Goal: Task Accomplishment & Management: Manage account settings

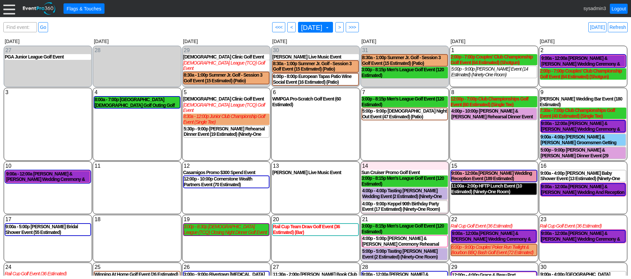
click at [9, 8] on div at bounding box center [9, 9] width 12 height 12
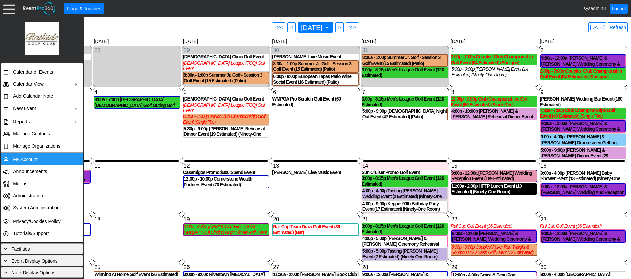
click at [22, 160] on td "My Account" at bounding box center [40, 159] width 60 height 12
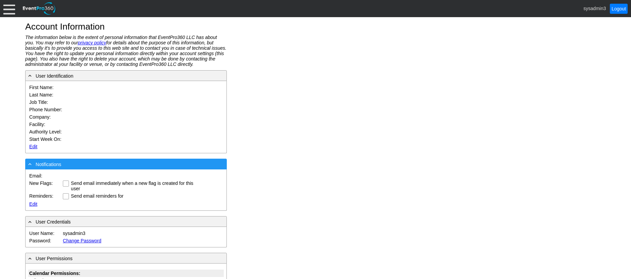
type input "System"
type input "Administrator"
type input "System Administrator"
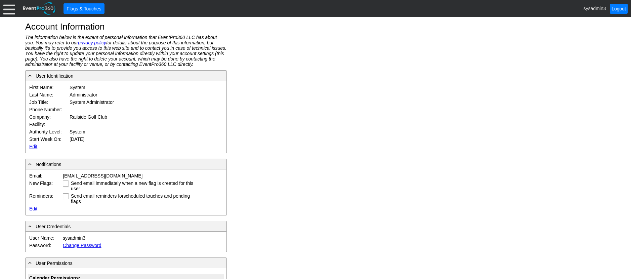
click at [35, 145] on link "Edit" at bounding box center [33, 146] width 8 height 5
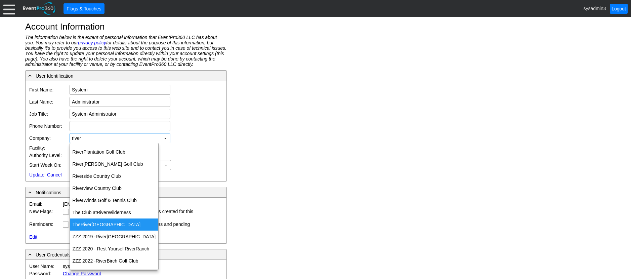
click at [102, 225] on div "The River Oak Manor" at bounding box center [114, 224] width 89 height 12
type input "The [GEOGRAPHIC_DATA]"
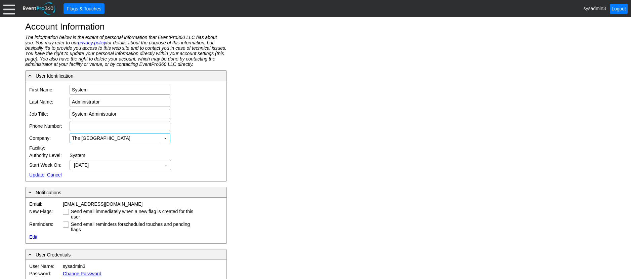
click at [36, 174] on link "Update" at bounding box center [36, 174] width 15 height 5
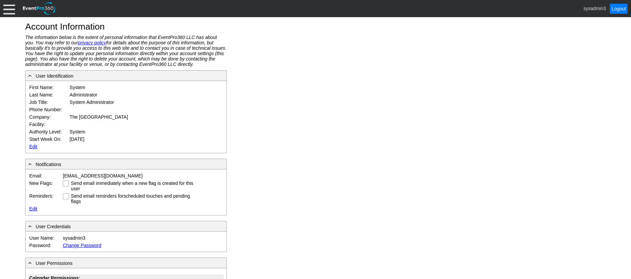
click at [5, 7] on div at bounding box center [9, 9] width 12 height 12
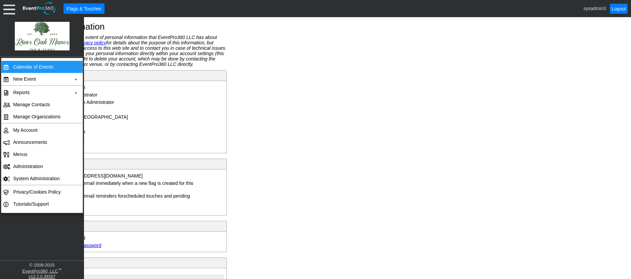
click at [28, 64] on td "Calendar of Events" at bounding box center [40, 67] width 60 height 12
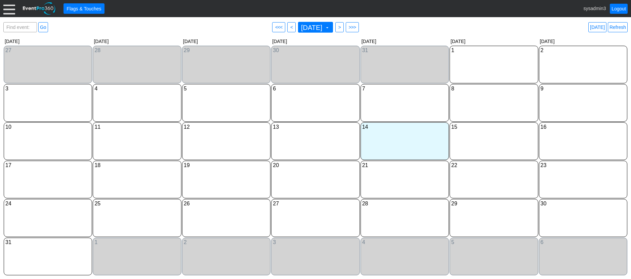
click at [9, 10] on div at bounding box center [9, 9] width 12 height 12
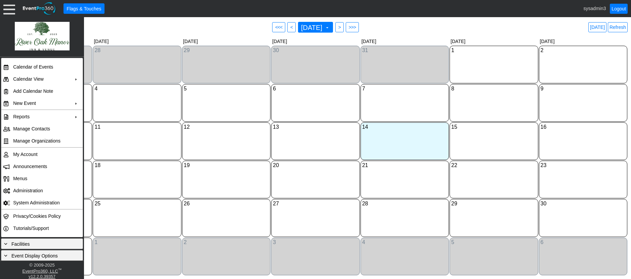
click at [379, 79] on div "31 Thursday" at bounding box center [404, 65] width 88 height 38
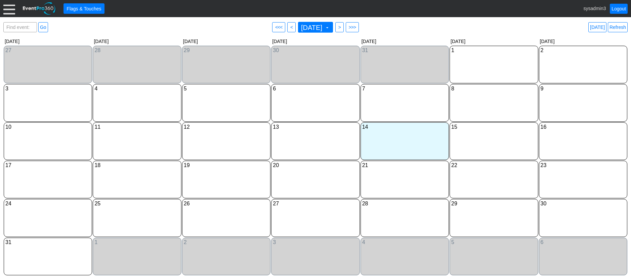
click at [8, 12] on div at bounding box center [9, 9] width 12 height 12
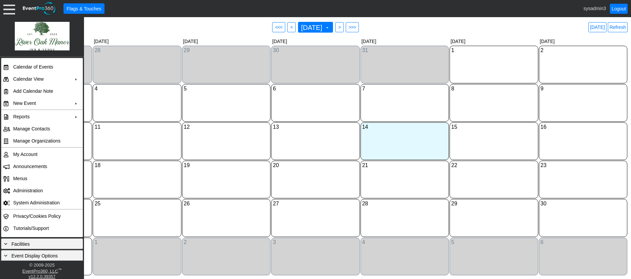
click at [299, 122] on div "6 Wednesday" at bounding box center [315, 103] width 88 height 38
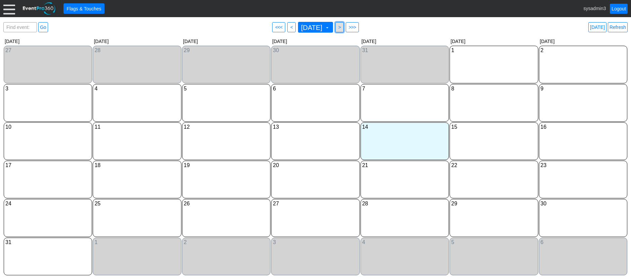
click at [342, 25] on span ">" at bounding box center [339, 27] width 5 height 7
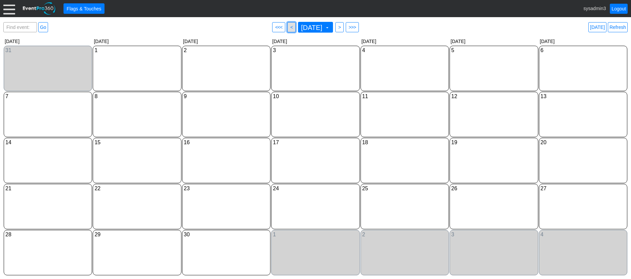
click at [289, 27] on span "<" at bounding box center [291, 27] width 5 height 7
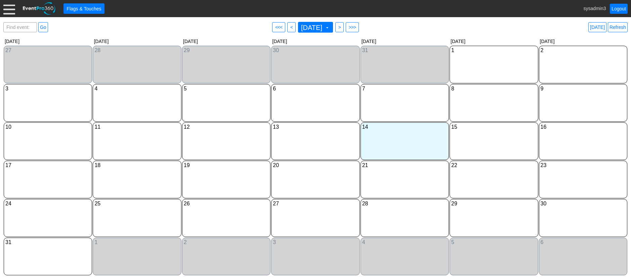
click at [6, 12] on div at bounding box center [9, 9] width 12 height 12
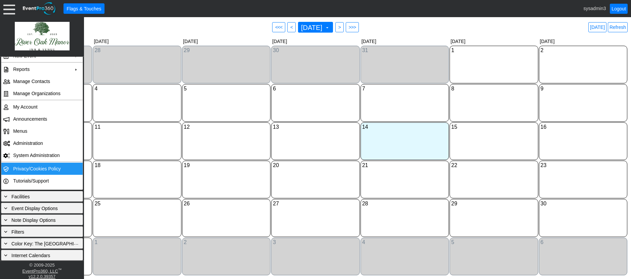
scroll to position [48, 0]
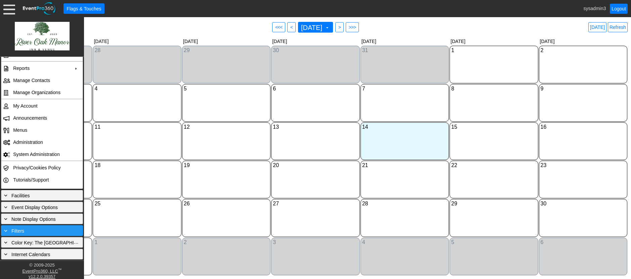
click at [32, 230] on div "+ Filters" at bounding box center [42, 230] width 79 height 7
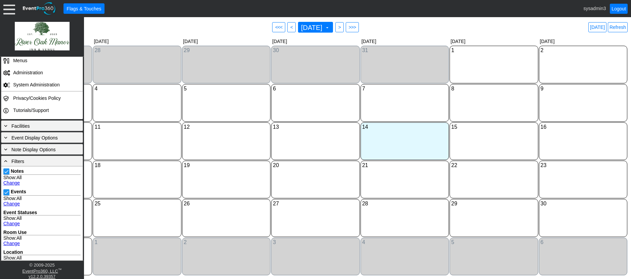
scroll to position [149, 0]
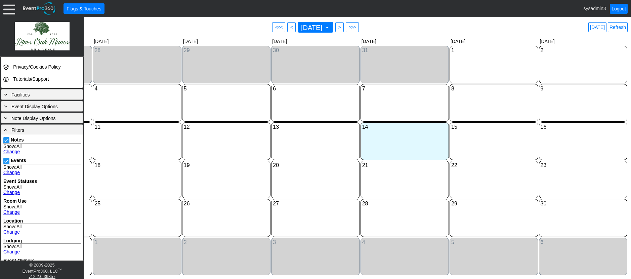
click at [294, 106] on div "6 Wednesday" at bounding box center [315, 103] width 88 height 38
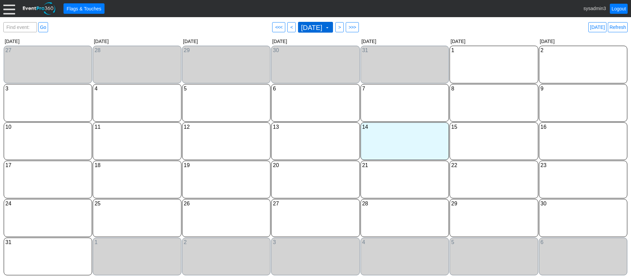
click at [330, 27] on span at bounding box center [326, 27] width 5 height 5
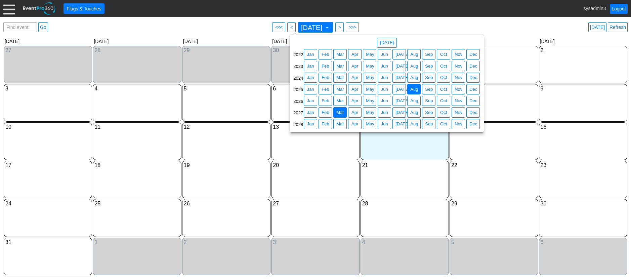
click at [337, 109] on span "Mar" at bounding box center [340, 112] width 10 height 7
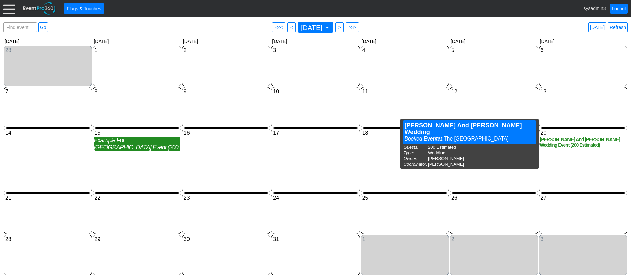
click at [582, 143] on div "Sydney Tamborella And Austin Diebold Wedding Event (200 Estimated)" at bounding box center [583, 142] width 86 height 11
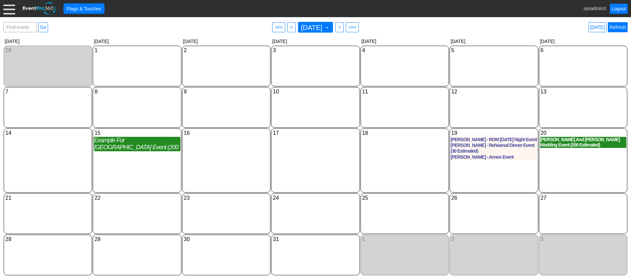
click at [616, 27] on link "Refresh" at bounding box center [618, 27] width 20 height 10
click at [4, 10] on div at bounding box center [9, 9] width 12 height 12
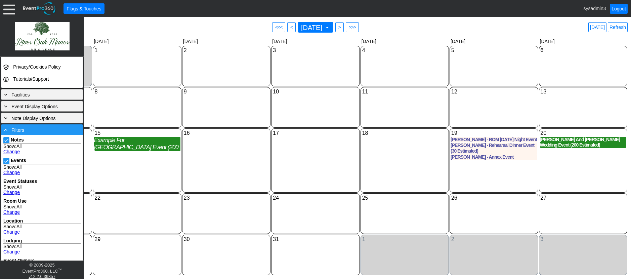
click at [26, 131] on div "- Filters" at bounding box center [42, 129] width 79 height 7
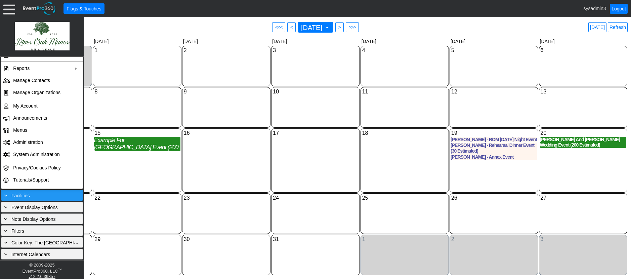
click at [30, 192] on div "+ Facilities" at bounding box center [42, 194] width 79 height 7
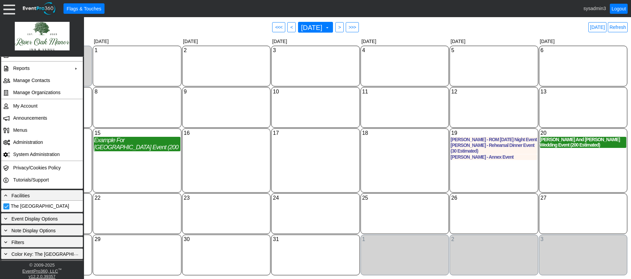
click at [230, 155] on div "16 Tuesday" at bounding box center [226, 160] width 88 height 64
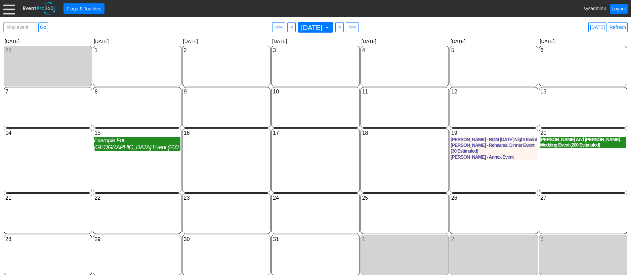
click at [7, 7] on div at bounding box center [9, 9] width 12 height 12
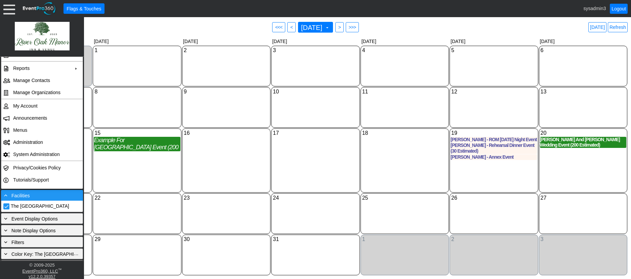
click at [50, 196] on div "- Facilities" at bounding box center [42, 194] width 79 height 7
click at [32, 196] on div "+ Facilities" at bounding box center [42, 194] width 79 height 7
click at [139, 105] on div "8 Monday" at bounding box center [137, 107] width 88 height 41
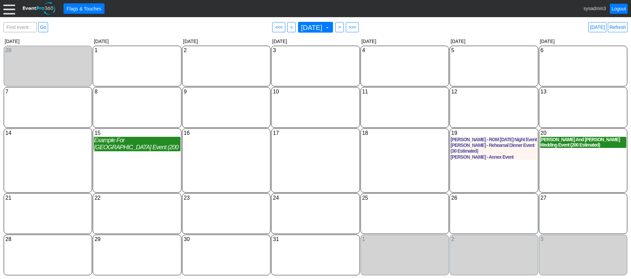
click at [9, 9] on div at bounding box center [9, 9] width 12 height 12
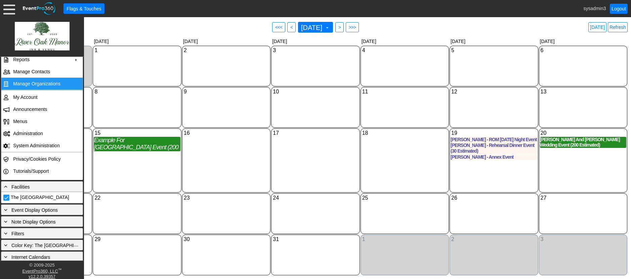
scroll to position [60, 0]
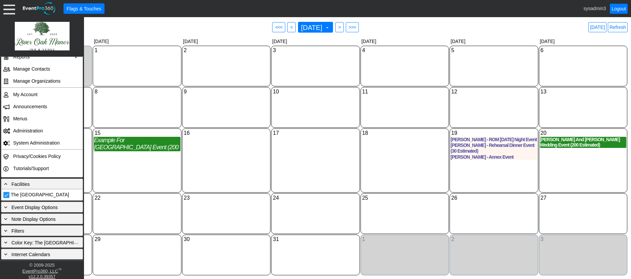
click at [229, 153] on div "16 Tuesday" at bounding box center [226, 160] width 88 height 64
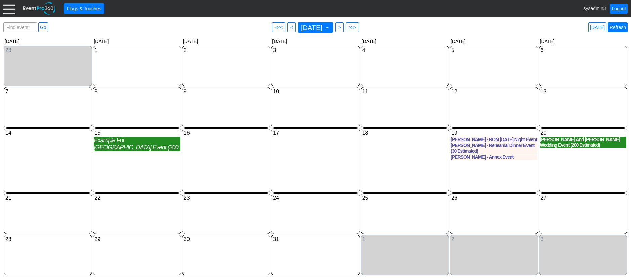
click at [617, 25] on link "Refresh" at bounding box center [618, 27] width 20 height 10
click at [9, 9] on div at bounding box center [9, 9] width 12 height 12
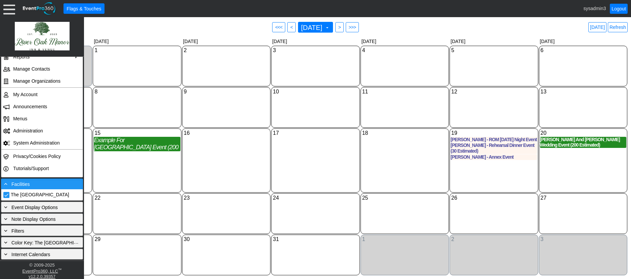
click at [26, 183] on span "Facilities" at bounding box center [20, 183] width 18 height 5
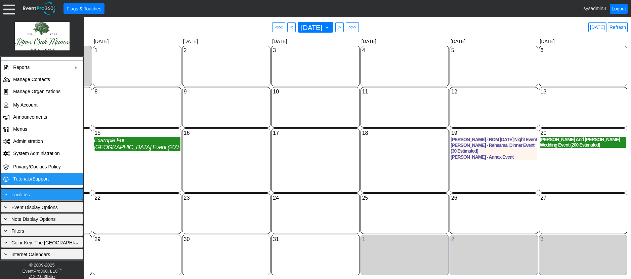
scroll to position [48, 0]
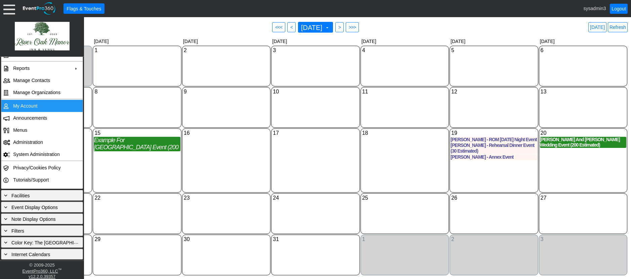
click at [32, 103] on td "My Account" at bounding box center [40, 106] width 60 height 12
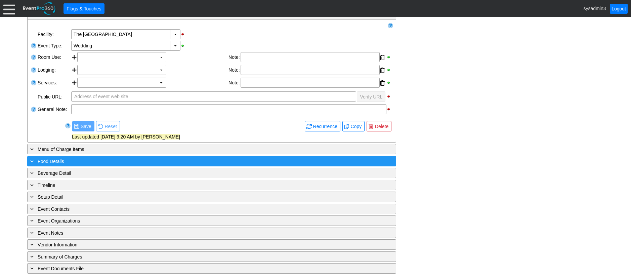
scroll to position [121, 0]
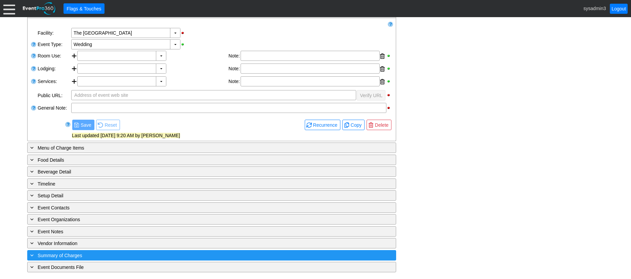
click at [152, 255] on div "+ Summary of Charges" at bounding box center [198, 255] width 338 height 8
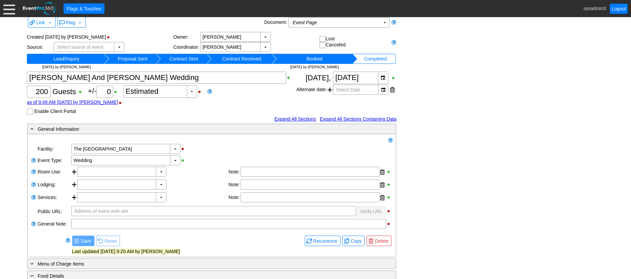
scroll to position [0, 0]
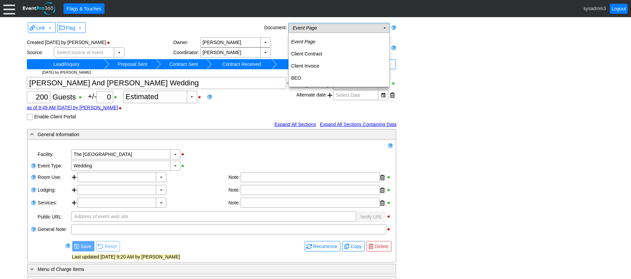
click at [357, 27] on td "Event Page Χ" at bounding box center [333, 27] width 91 height 9
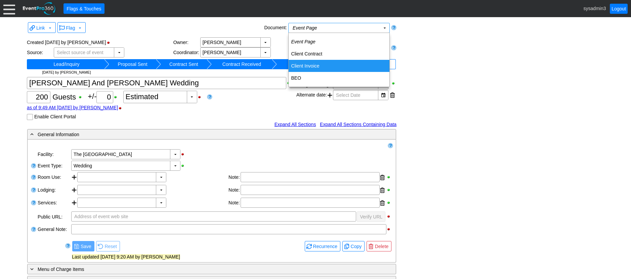
click at [332, 65] on td "Client Invoice" at bounding box center [338, 66] width 101 height 12
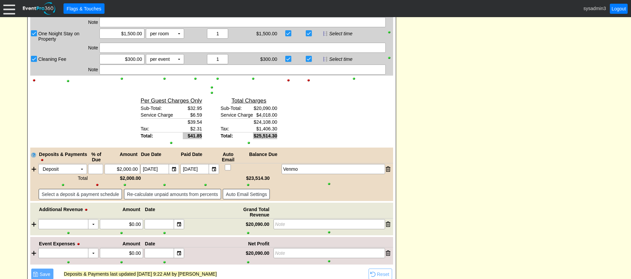
scroll to position [638, 0]
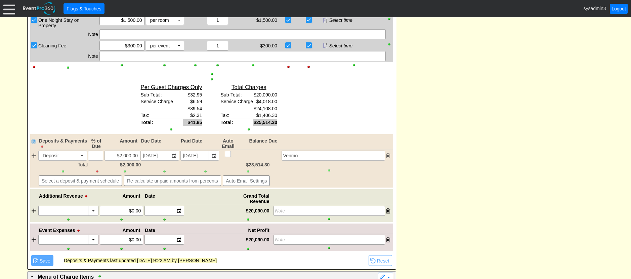
click at [44, 145] on div at bounding box center [43, 146] width 7 height 5
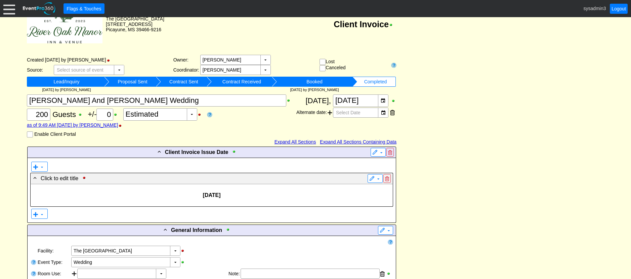
scroll to position [0, 0]
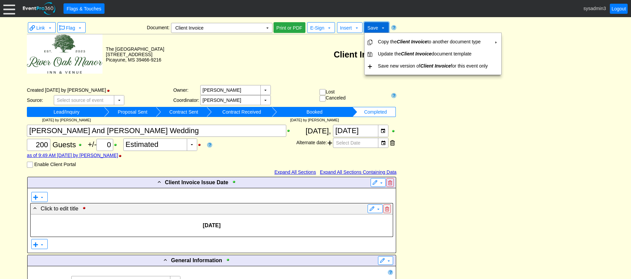
click at [378, 26] on span "Save" at bounding box center [372, 27] width 13 height 7
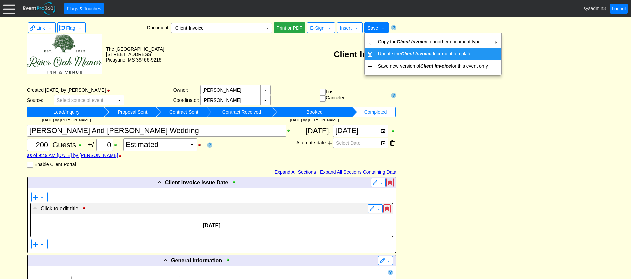
click at [420, 50] on td "Update the Client Invoice document template" at bounding box center [432, 54] width 115 height 12
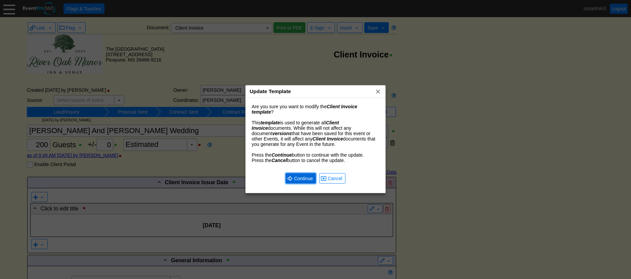
click at [306, 177] on span "Continue" at bounding box center [303, 178] width 21 height 7
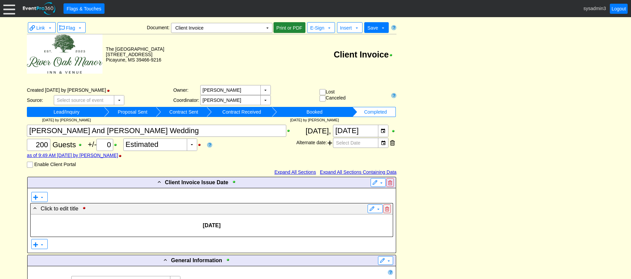
click at [293, 30] on span "Print or PDF" at bounding box center [289, 28] width 29 height 7
click at [374, 27] on span "Save" at bounding box center [372, 27] width 11 height 5
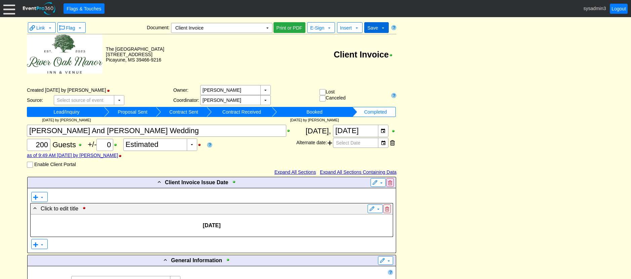
click at [377, 28] on span "Save" at bounding box center [372, 27] width 11 height 5
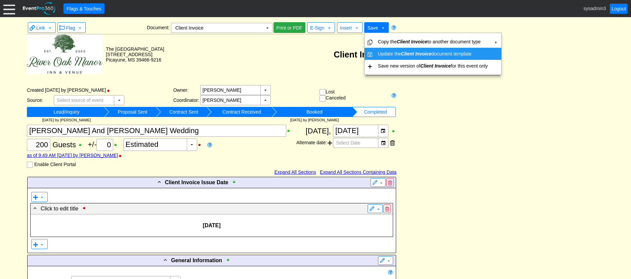
click at [392, 52] on td "Update the Client Invoice document template" at bounding box center [432, 54] width 115 height 12
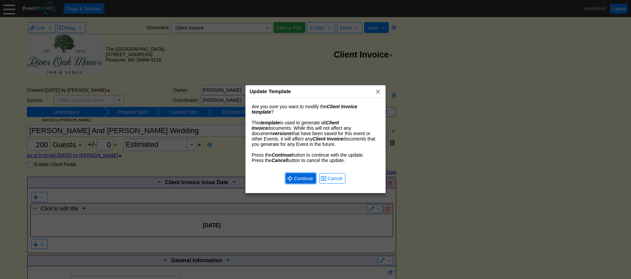
click at [304, 177] on span "Continue" at bounding box center [303, 178] width 21 height 7
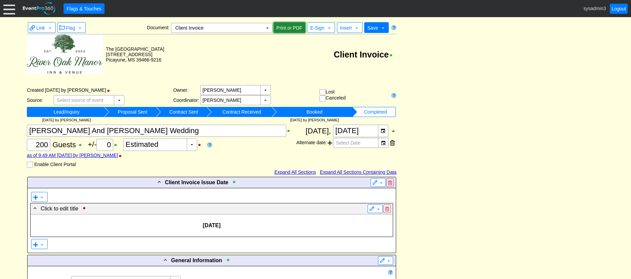
click at [288, 26] on span "Print or PDF" at bounding box center [289, 28] width 29 height 7
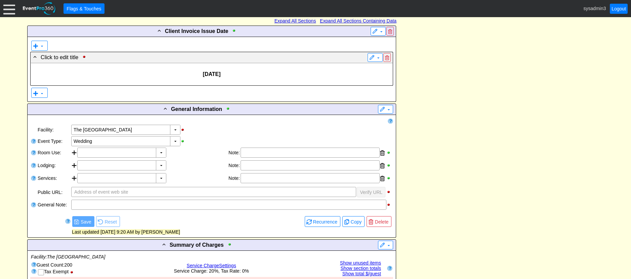
scroll to position [101, 0]
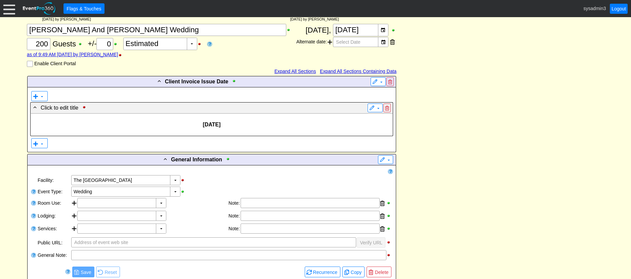
click at [7, 9] on div at bounding box center [9, 9] width 12 height 12
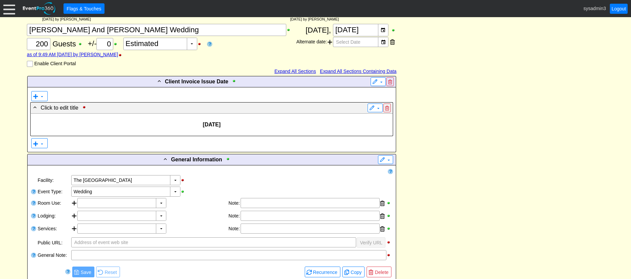
click at [7, 11] on div at bounding box center [9, 9] width 12 height 12
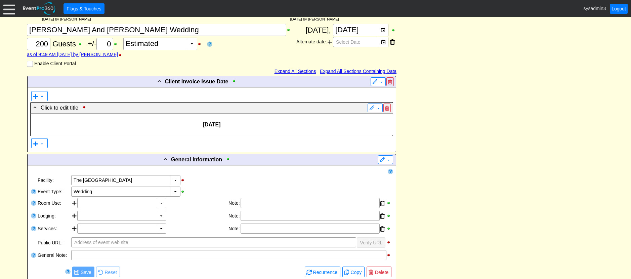
click at [9, 8] on div at bounding box center [9, 9] width 12 height 12
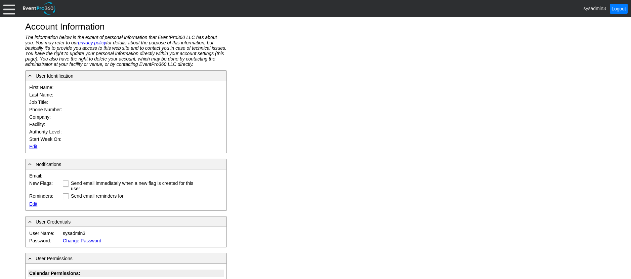
type input "System"
type input "Administrator"
type input "System Administrator"
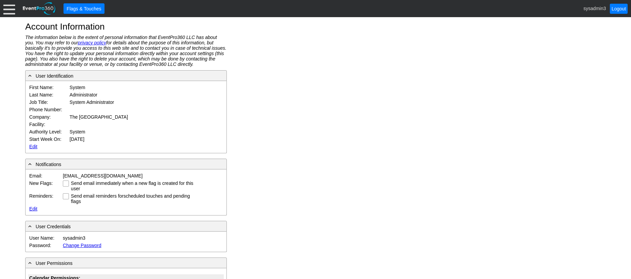
click at [32, 145] on link "Edit" at bounding box center [33, 146] width 8 height 5
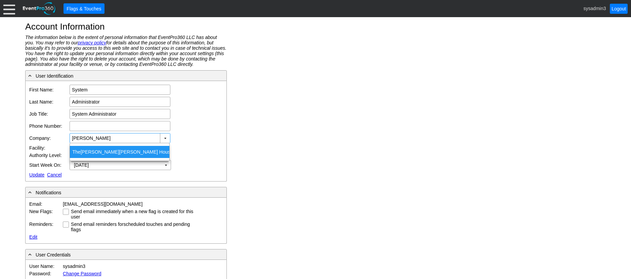
click at [102, 150] on div "The [PERSON_NAME] House" at bounding box center [119, 152] width 99 height 12
type input "The [PERSON_NAME] House"
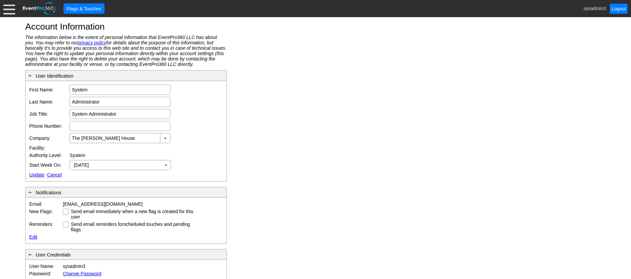
click at [41, 174] on link "Update" at bounding box center [36, 174] width 15 height 5
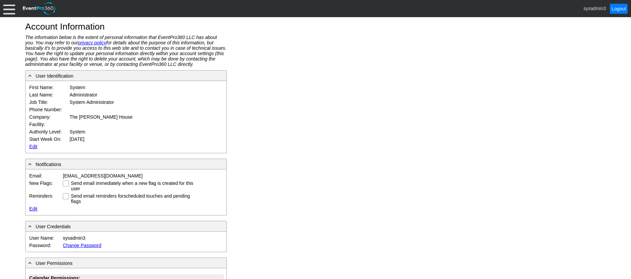
click at [8, 6] on div at bounding box center [9, 9] width 12 height 12
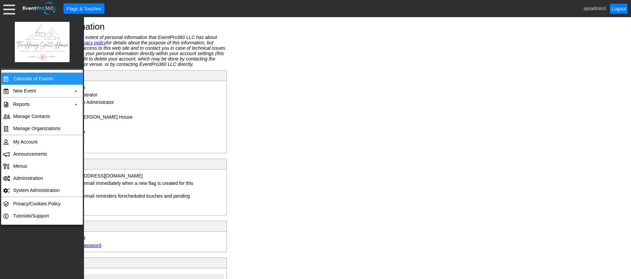
click at [27, 77] on td "Calendar of Events" at bounding box center [40, 79] width 60 height 12
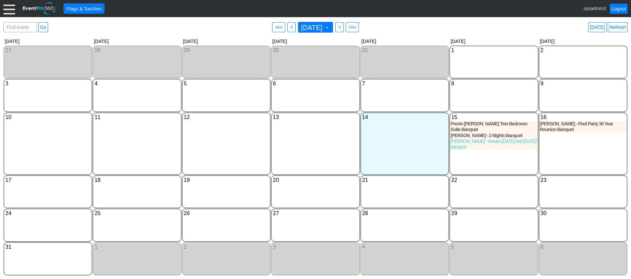
click at [8, 9] on div at bounding box center [9, 9] width 12 height 12
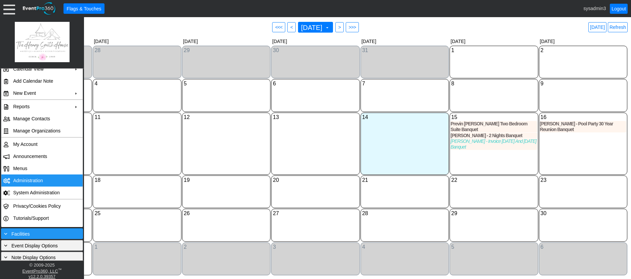
scroll to position [60, 0]
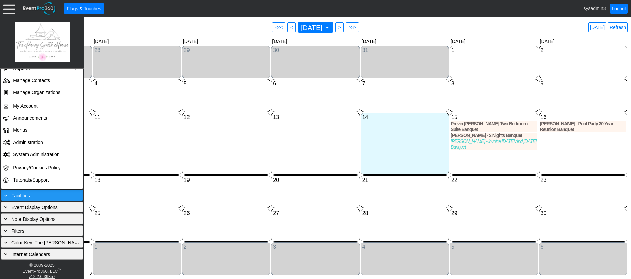
click at [29, 194] on span "Facilities" at bounding box center [20, 195] width 18 height 5
click at [142, 144] on div "11 [DATE]" at bounding box center [137, 144] width 88 height 62
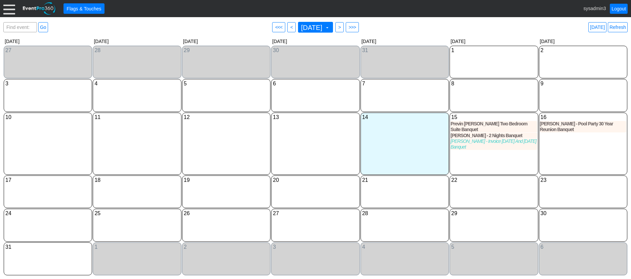
click at [7, 8] on div at bounding box center [9, 9] width 12 height 12
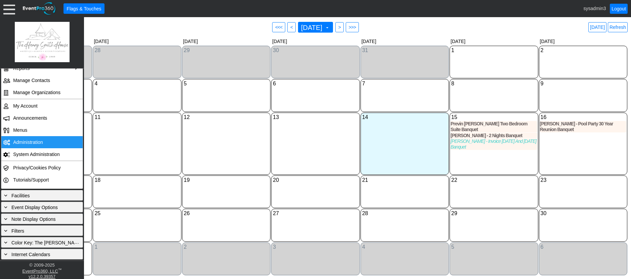
click at [26, 140] on td "Administration" at bounding box center [40, 142] width 60 height 12
click at [615, 29] on link "Refresh" at bounding box center [618, 27] width 20 height 10
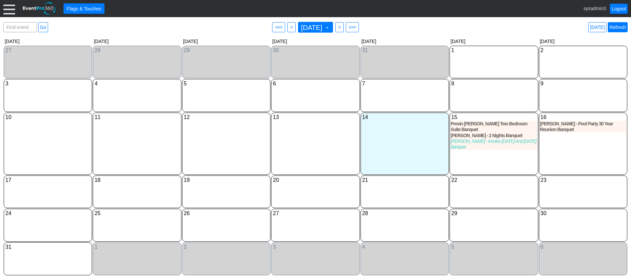
click at [618, 25] on link "Refresh" at bounding box center [618, 27] width 20 height 10
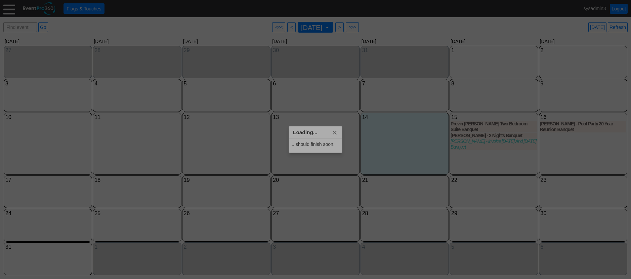
click at [618, 7] on link "Logout" at bounding box center [619, 9] width 18 height 10
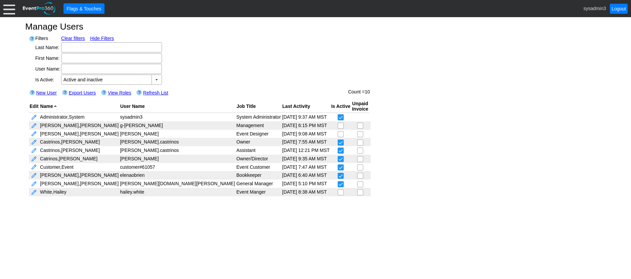
click at [8, 8] on div at bounding box center [9, 9] width 12 height 12
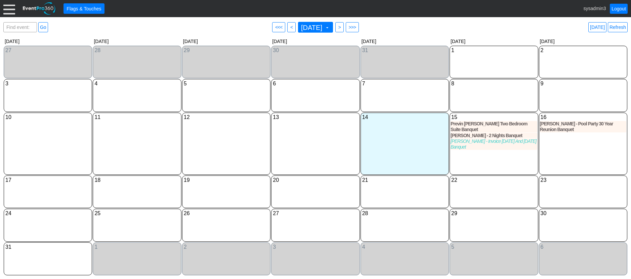
click at [9, 9] on div at bounding box center [9, 9] width 12 height 12
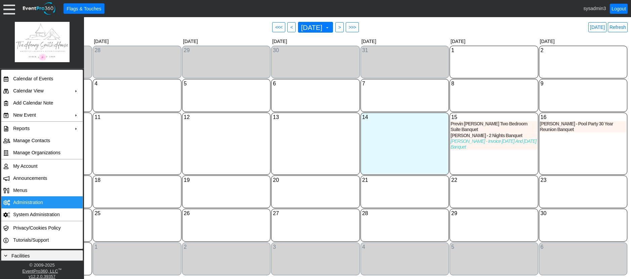
click at [29, 197] on td "Administration" at bounding box center [40, 202] width 60 height 12
click at [617, 27] on link "Refresh" at bounding box center [618, 27] width 20 height 10
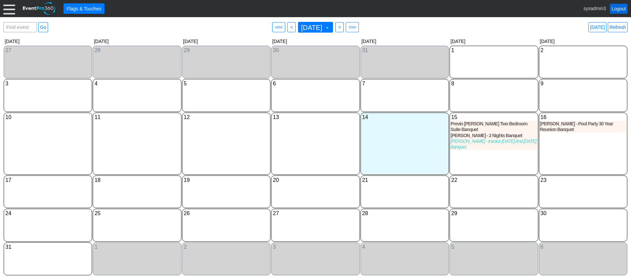
click at [619, 7] on link "Logout" at bounding box center [619, 9] width 18 height 10
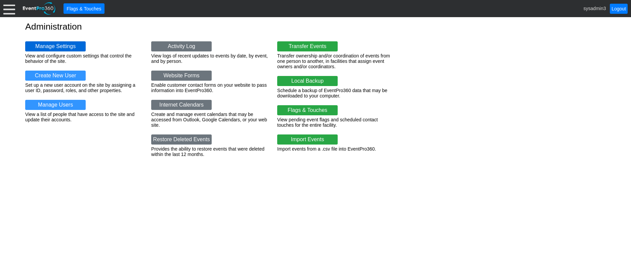
click at [63, 44] on link "Manage Settings" at bounding box center [55, 46] width 60 height 10
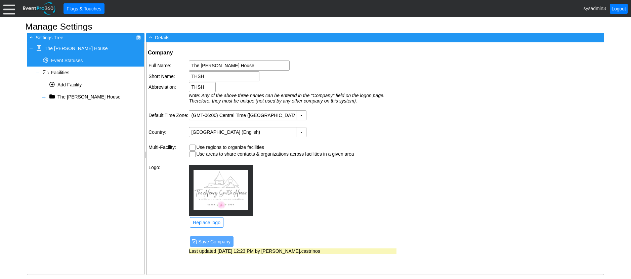
click at [69, 57] on div "* Event Statuses" at bounding box center [85, 60] width 117 height 12
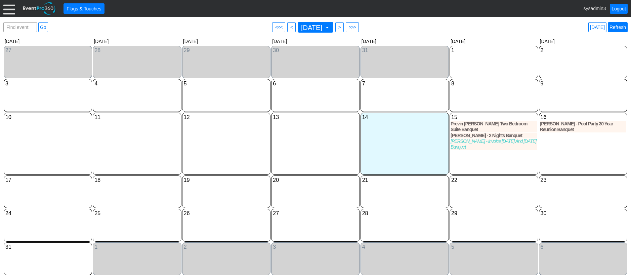
click at [623, 25] on link "Refresh" at bounding box center [618, 27] width 20 height 10
click at [618, 7] on link "Logout" at bounding box center [619, 9] width 18 height 10
click at [8, 6] on div at bounding box center [9, 9] width 12 height 12
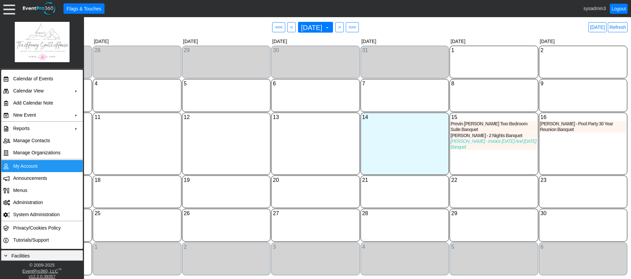
click at [30, 167] on td "My Account" at bounding box center [40, 166] width 60 height 12
click at [618, 7] on link "Logout" at bounding box center [619, 9] width 18 height 10
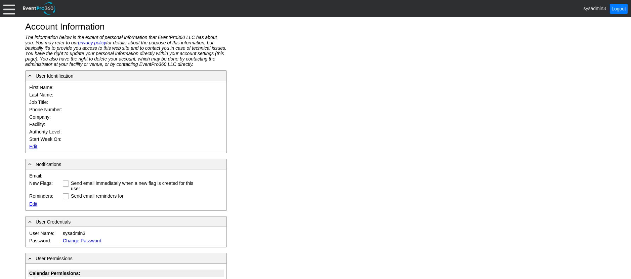
type input "System"
type input "Administrator"
type input "System Administrator"
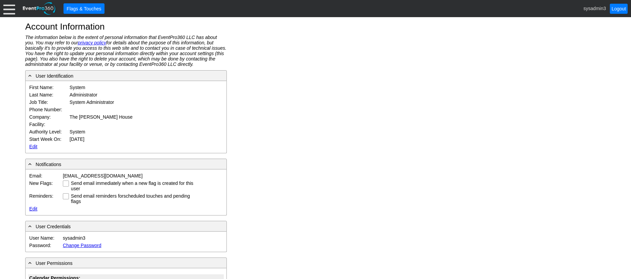
click at [34, 146] on link "Edit" at bounding box center [33, 146] width 8 height 5
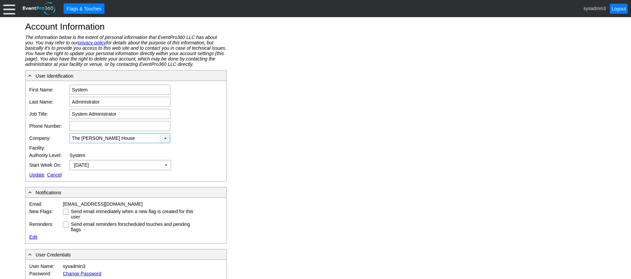
click at [166, 137] on div "▼" at bounding box center [165, 137] width 10 height 9
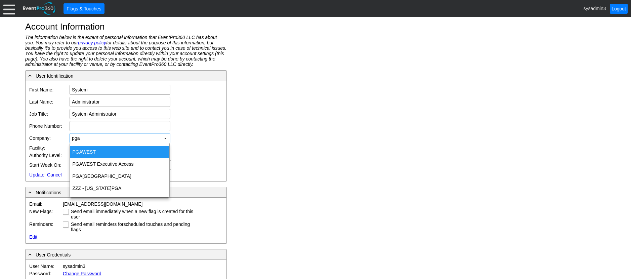
click at [97, 153] on div "PGA WEST" at bounding box center [119, 152] width 99 height 12
type input "PGA WEST"
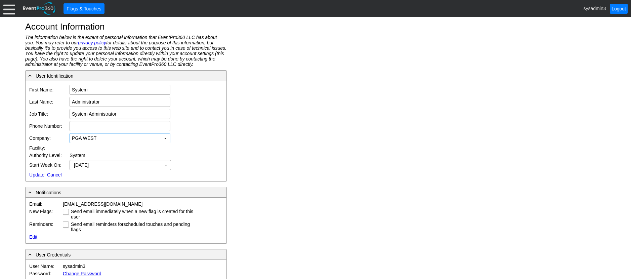
click at [37, 174] on link "Update" at bounding box center [36, 174] width 15 height 5
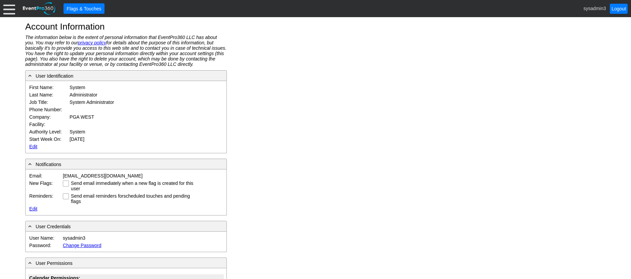
click at [7, 10] on div at bounding box center [9, 9] width 12 height 12
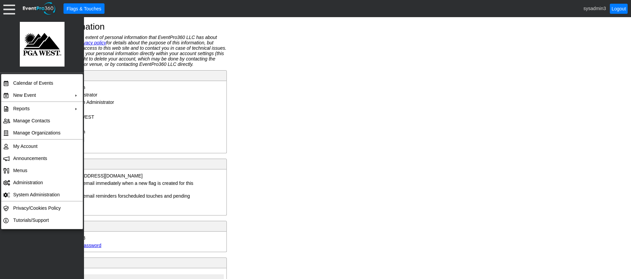
click at [226, 106] on div "First Name: System Χ System Last Name: Administrator Χ Administrator Job Title:…" at bounding box center [125, 117] width 201 height 72
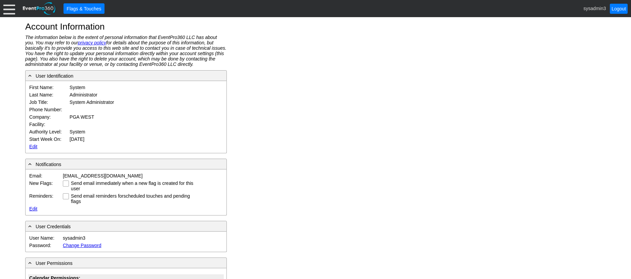
click at [5, 11] on div at bounding box center [9, 9] width 12 height 12
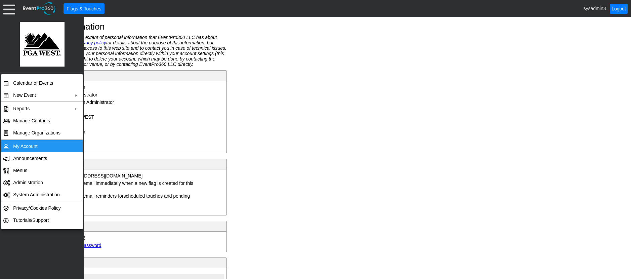
click at [26, 147] on td "My Account" at bounding box center [40, 146] width 60 height 12
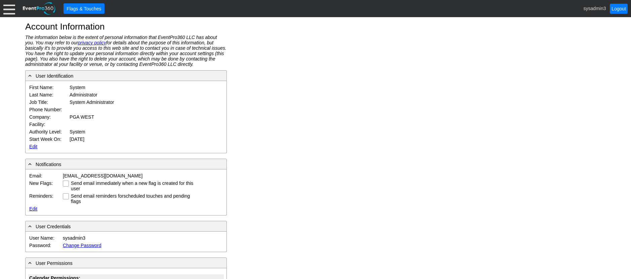
click at [34, 146] on link "Edit" at bounding box center [33, 146] width 8 height 5
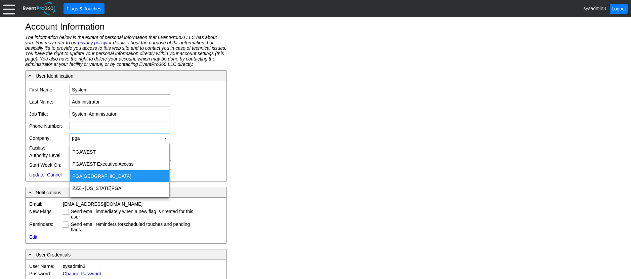
click at [103, 174] on div "[GEOGRAPHIC_DATA]" at bounding box center [119, 176] width 99 height 12
type input "[GEOGRAPHIC_DATA]"
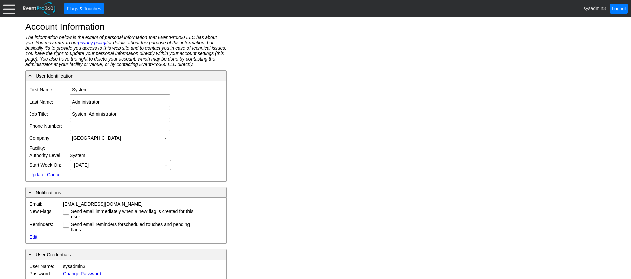
click at [38, 174] on link "Update" at bounding box center [36, 174] width 15 height 5
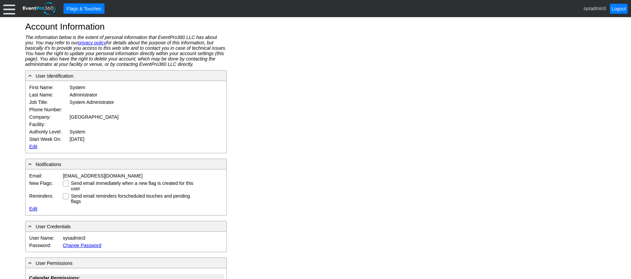
click at [12, 10] on div at bounding box center [9, 9] width 12 height 12
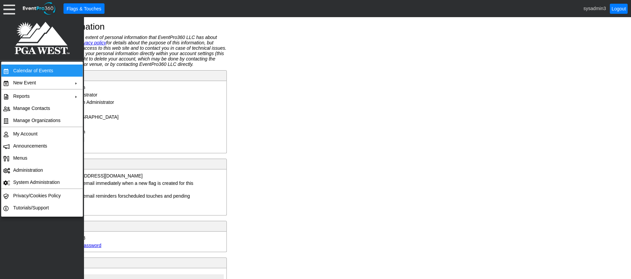
click at [22, 69] on td "Calendar of Events" at bounding box center [40, 70] width 60 height 12
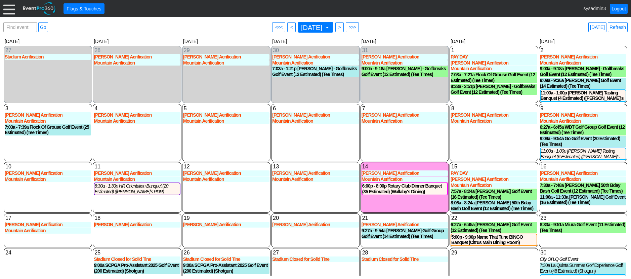
click at [9, 9] on div at bounding box center [9, 9] width 12 height 12
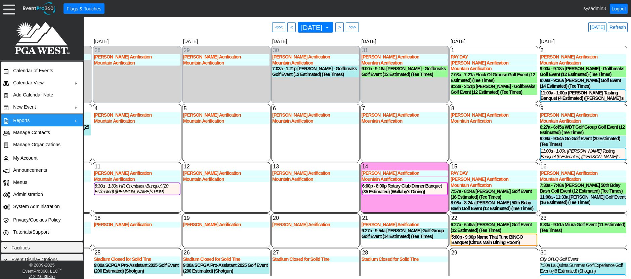
click at [28, 116] on td "Reports" at bounding box center [40, 120] width 60 height 12
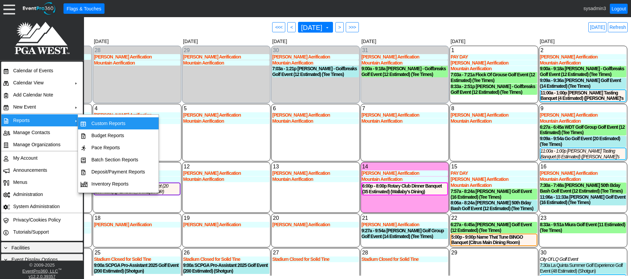
click at [100, 120] on td "Custom Reports" at bounding box center [118, 123] width 59 height 12
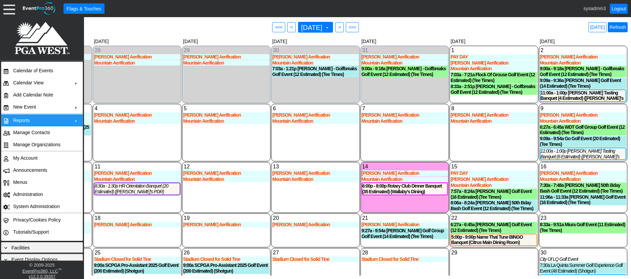
click at [617, 29] on link "Refresh" at bounding box center [618, 27] width 20 height 10
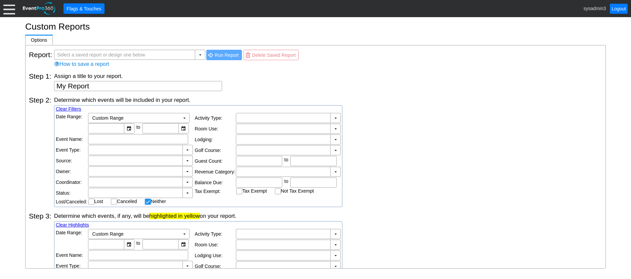
checkbox input "false"
click at [260, 66] on td at bounding box center [252, 64] width 94 height 6
click at [8, 5] on div at bounding box center [9, 9] width 12 height 12
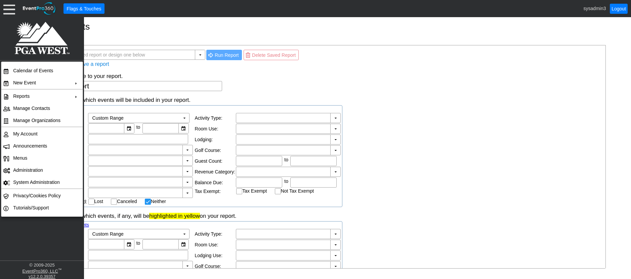
click at [151, 70] on div "Step 1: Assign a title to your report. My Report" at bounding box center [315, 79] width 573 height 24
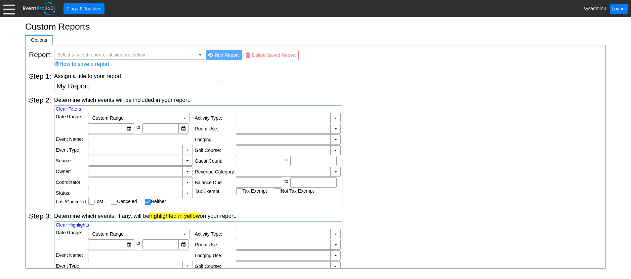
click at [10, 10] on div at bounding box center [9, 9] width 12 height 12
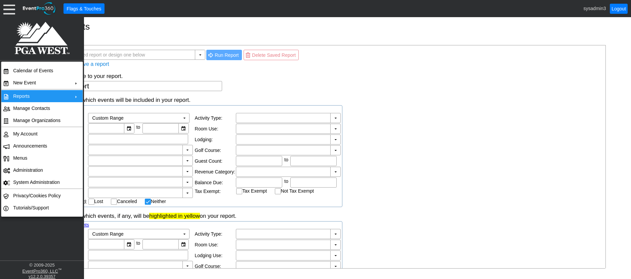
click at [28, 96] on td "Reports" at bounding box center [40, 96] width 60 height 12
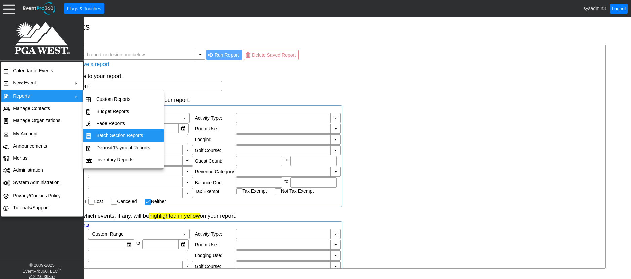
click at [111, 136] on td "Batch Section Reports" at bounding box center [123, 135] width 59 height 12
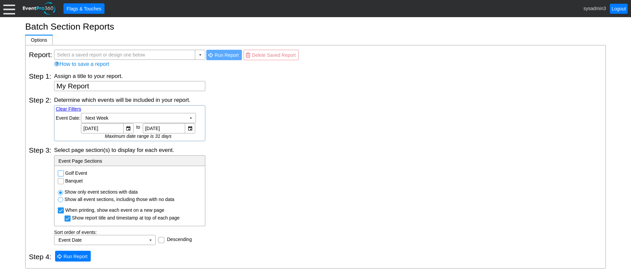
click at [62, 174] on input "Golf Event" at bounding box center [61, 174] width 7 height 7
checkbox input "true"
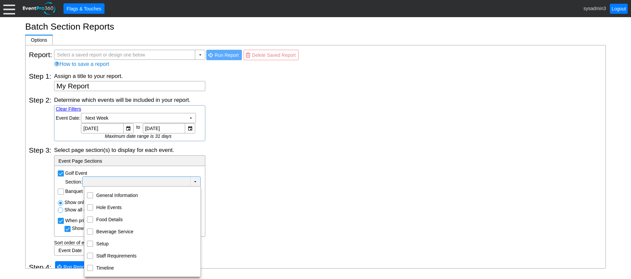
click at [195, 181] on td "▼" at bounding box center [195, 182] width 10 height 10
